Goal: Task Accomplishment & Management: Manage account settings

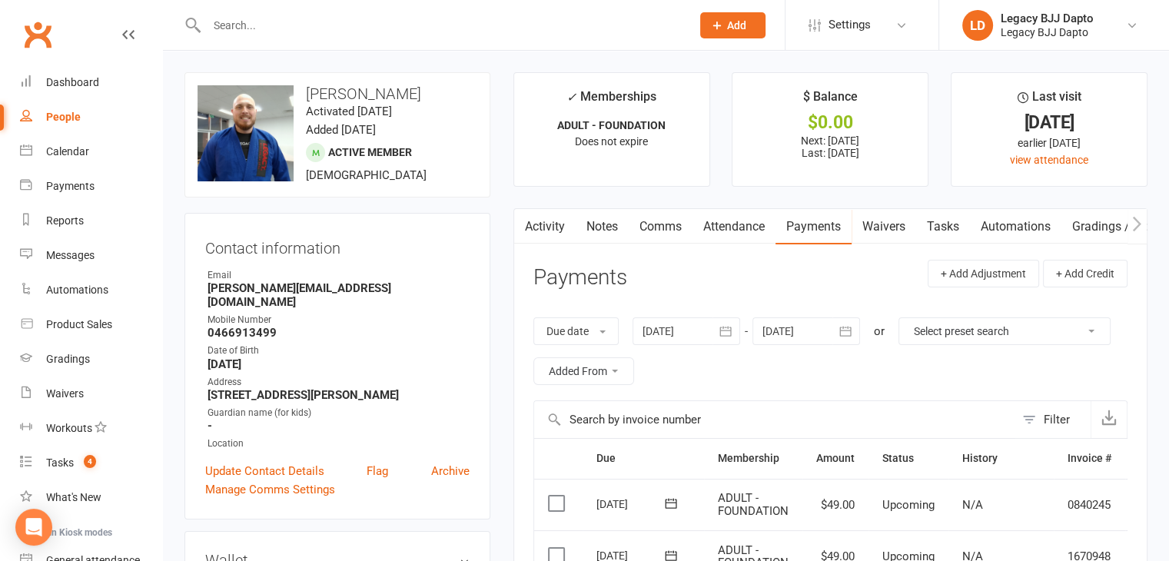
click at [283, 22] on input "text" at bounding box center [441, 26] width 478 height 22
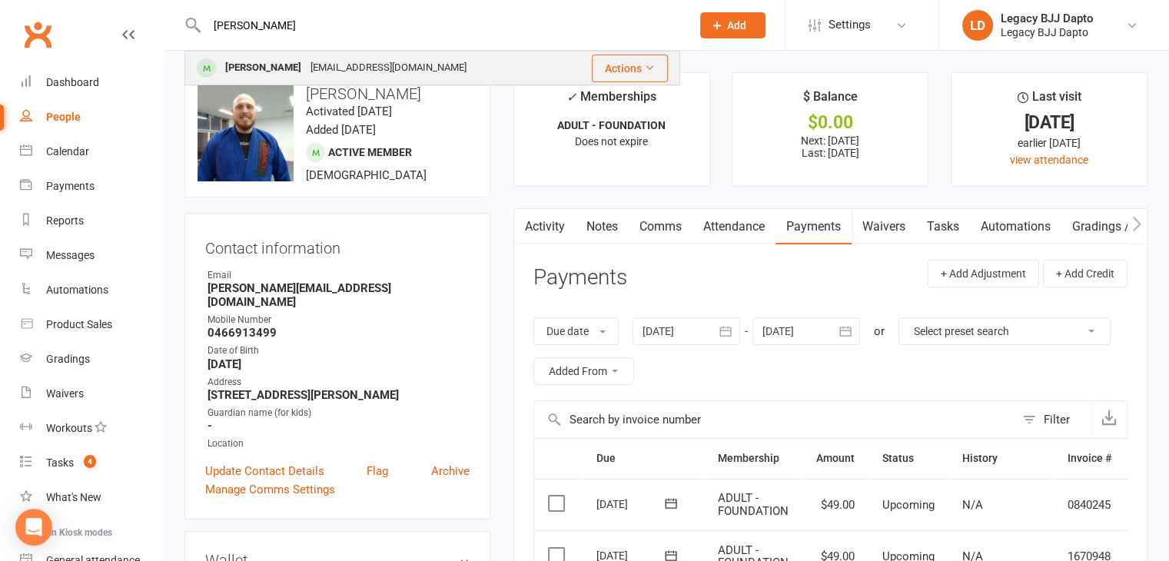
type input "[PERSON_NAME]"
click at [252, 65] on div "[PERSON_NAME]" at bounding box center [263, 68] width 85 height 22
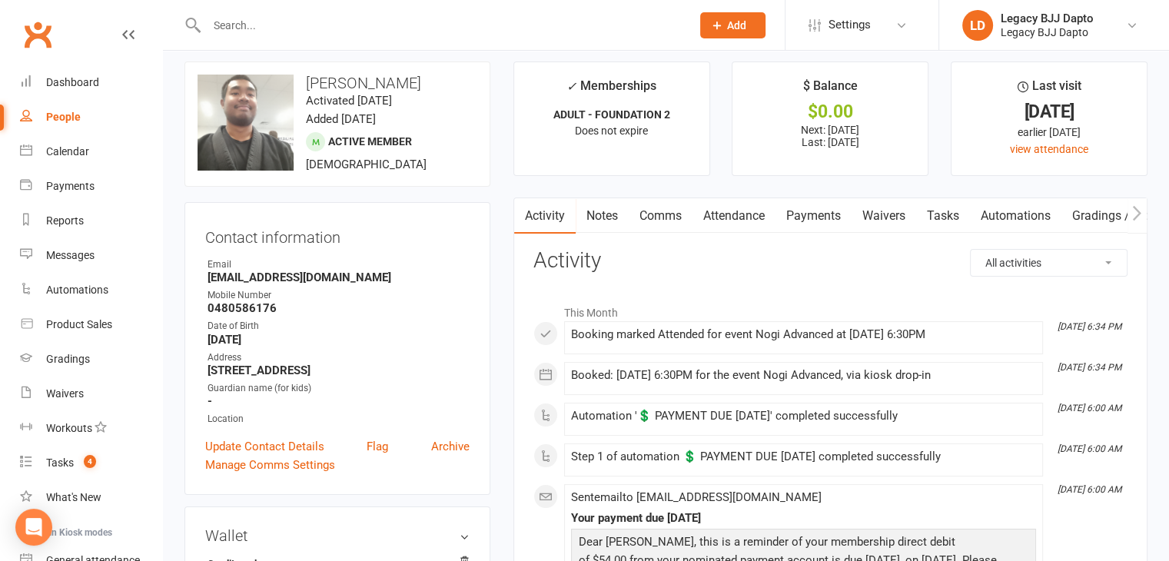
scroll to position [12, 0]
click at [821, 230] on link "Payments" at bounding box center [813, 214] width 76 height 35
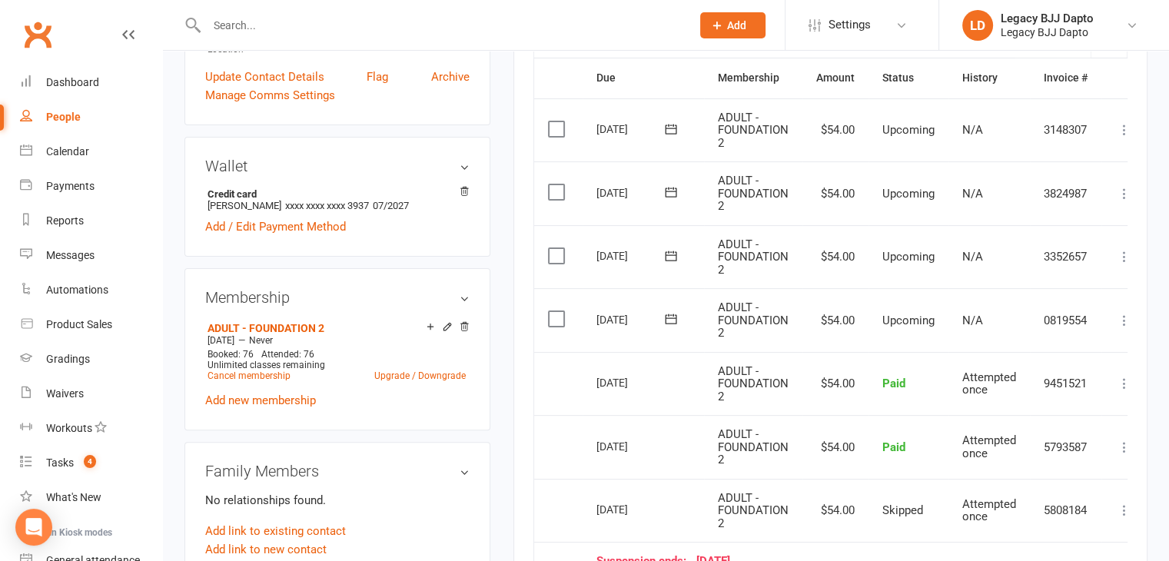
scroll to position [357, 0]
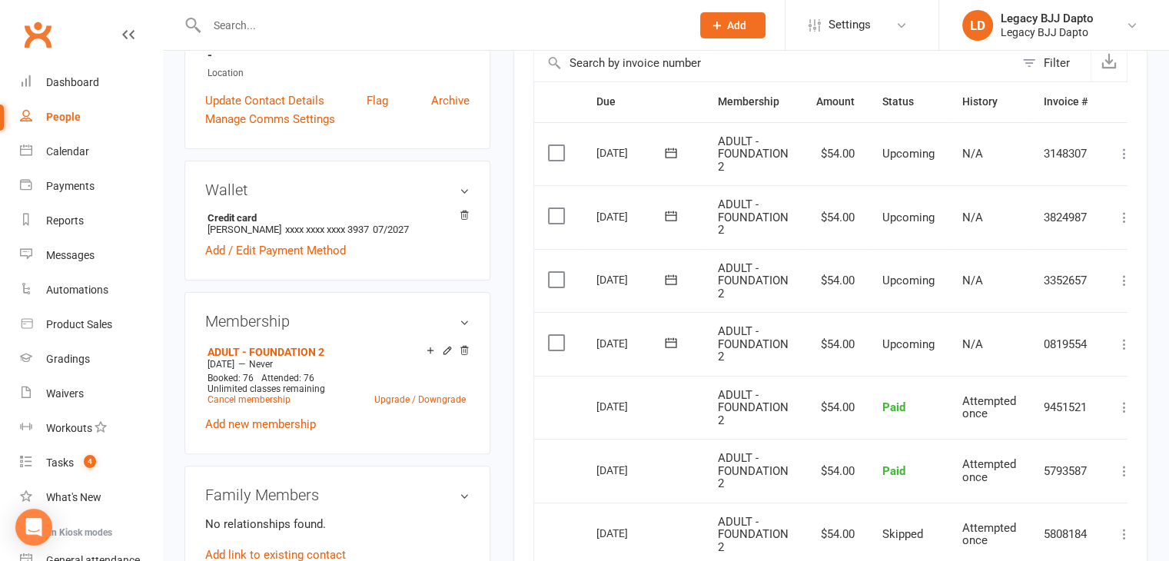
click at [1130, 340] on div "Activity Notes Comms Attendance Payments Waivers Tasks Automations Gradings / P…" at bounding box center [830, 413] width 634 height 1122
click at [1123, 341] on icon at bounding box center [1123, 344] width 15 height 15
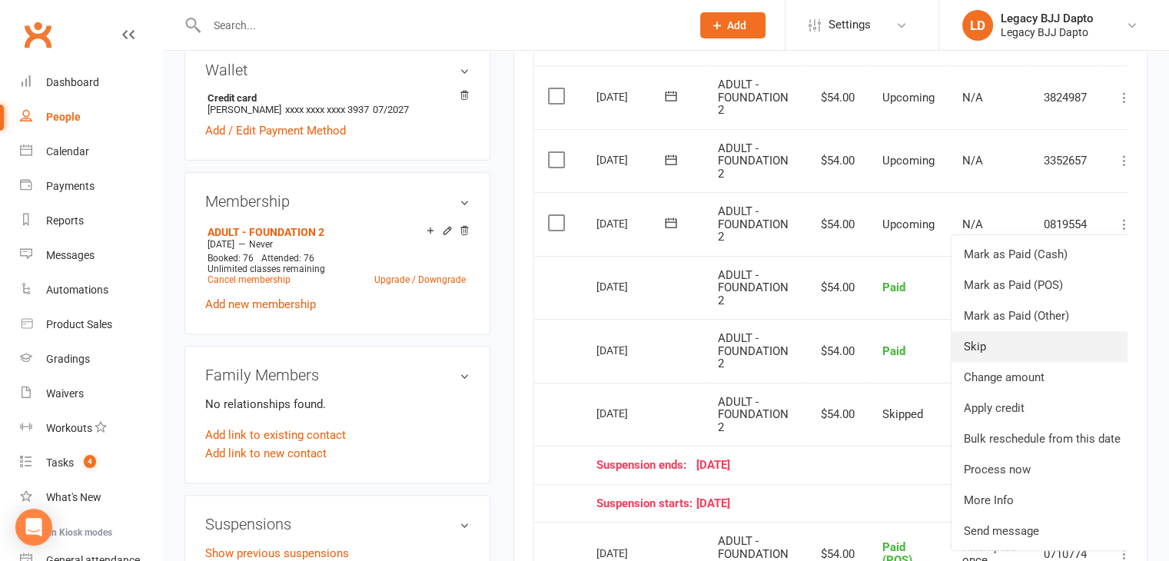
scroll to position [483, 0]
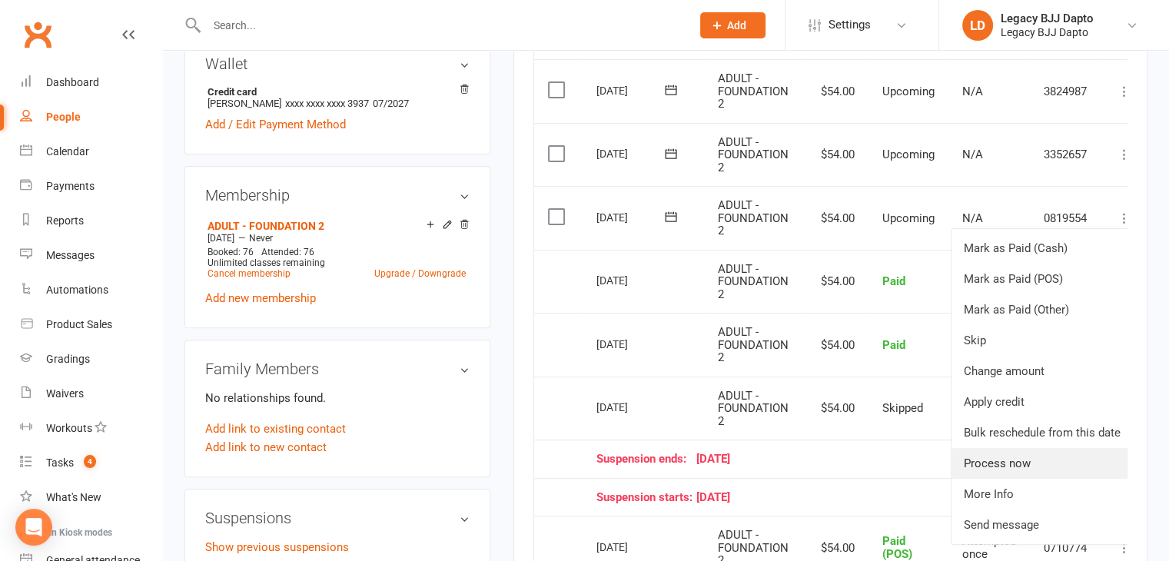
click at [1039, 458] on link "Process now" at bounding box center [1041, 463] width 181 height 31
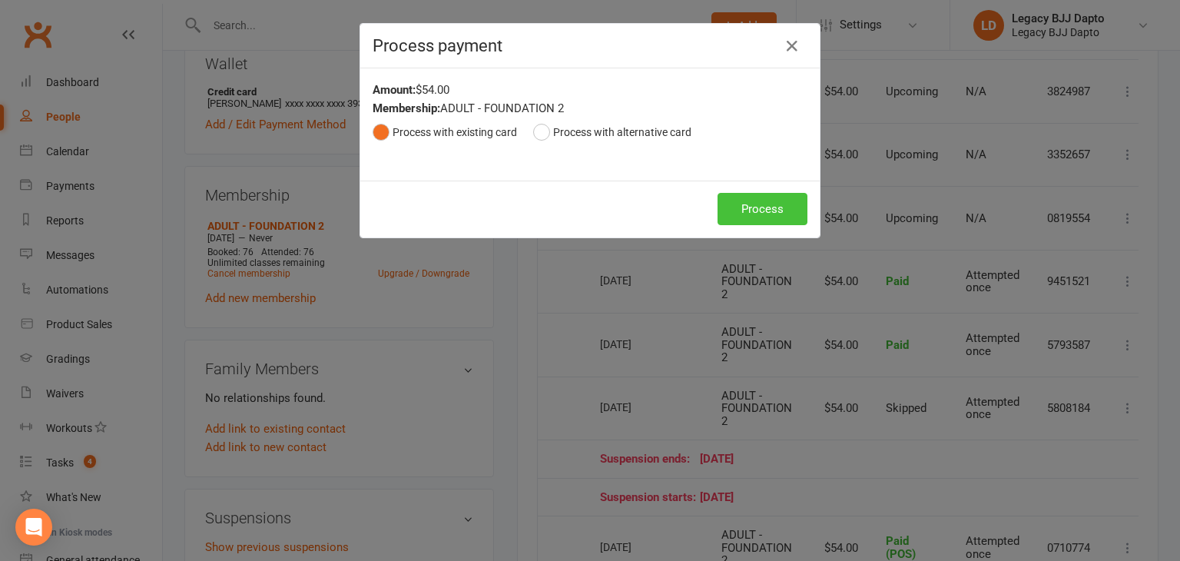
click at [761, 207] on button "Process" at bounding box center [763, 209] width 90 height 32
